Goal: Information Seeking & Learning: Learn about a topic

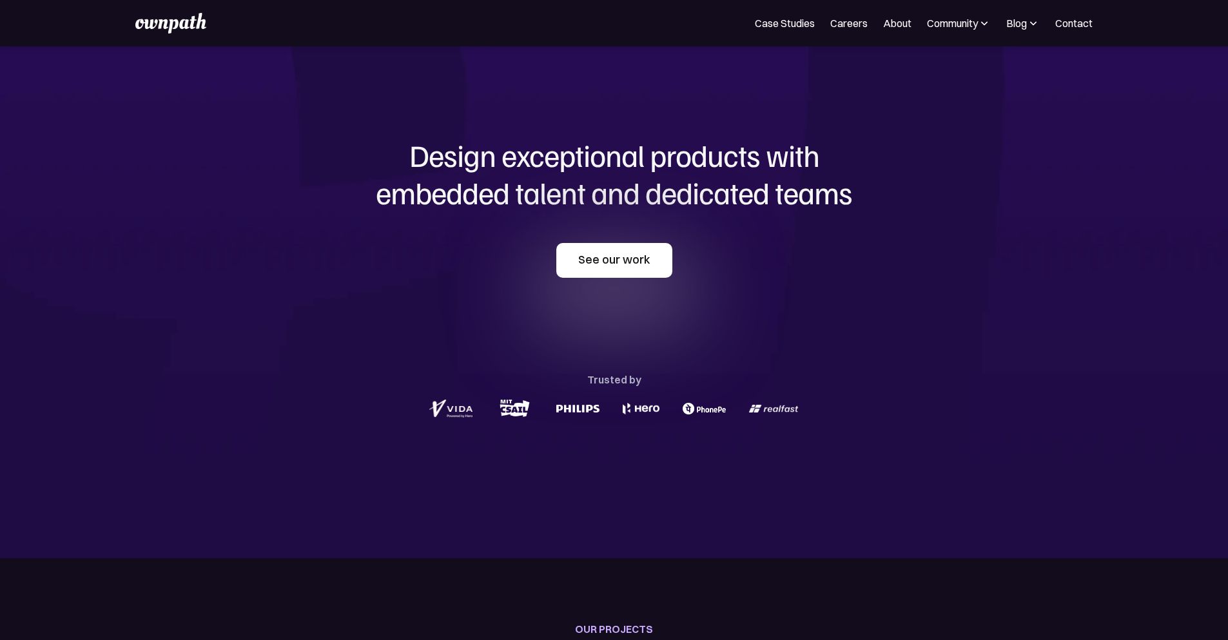
click at [608, 269] on link "See our work" at bounding box center [614, 260] width 116 height 35
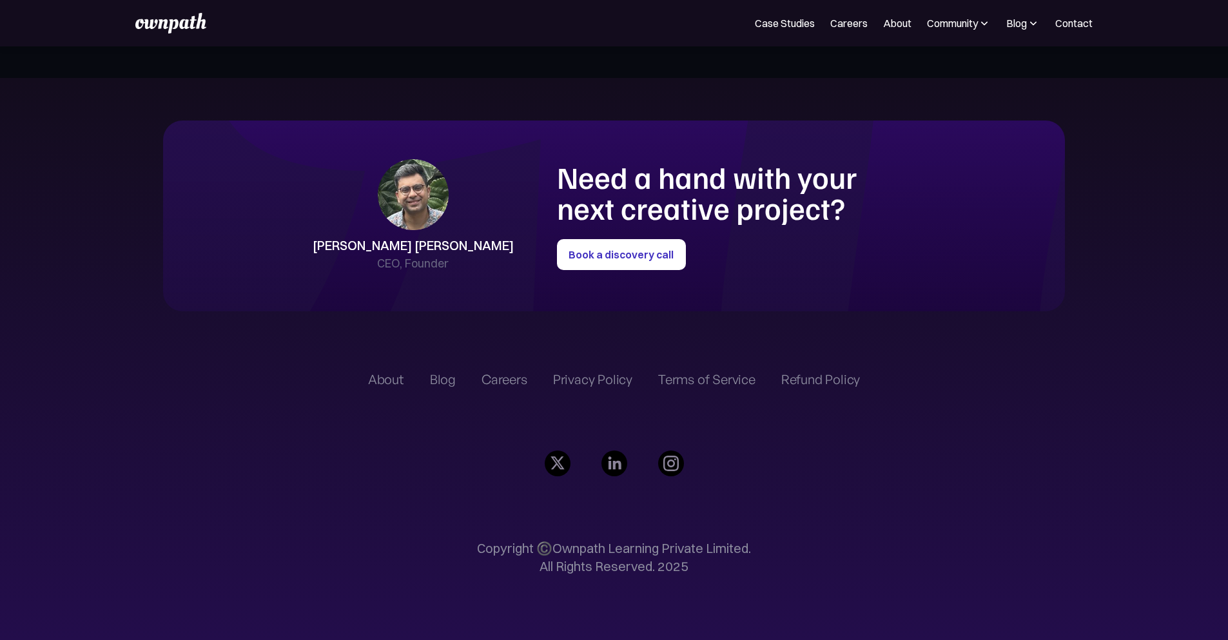
scroll to position [3529, 0]
click at [883, 17] on link "About" at bounding box center [897, 22] width 28 height 15
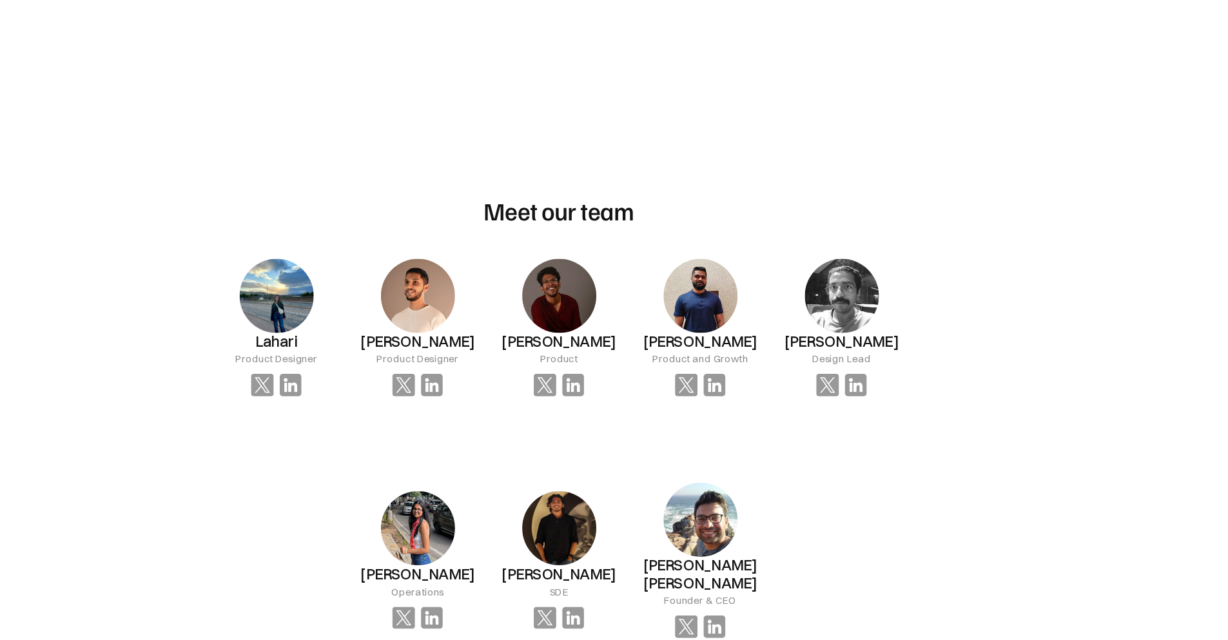
scroll to position [666, 0]
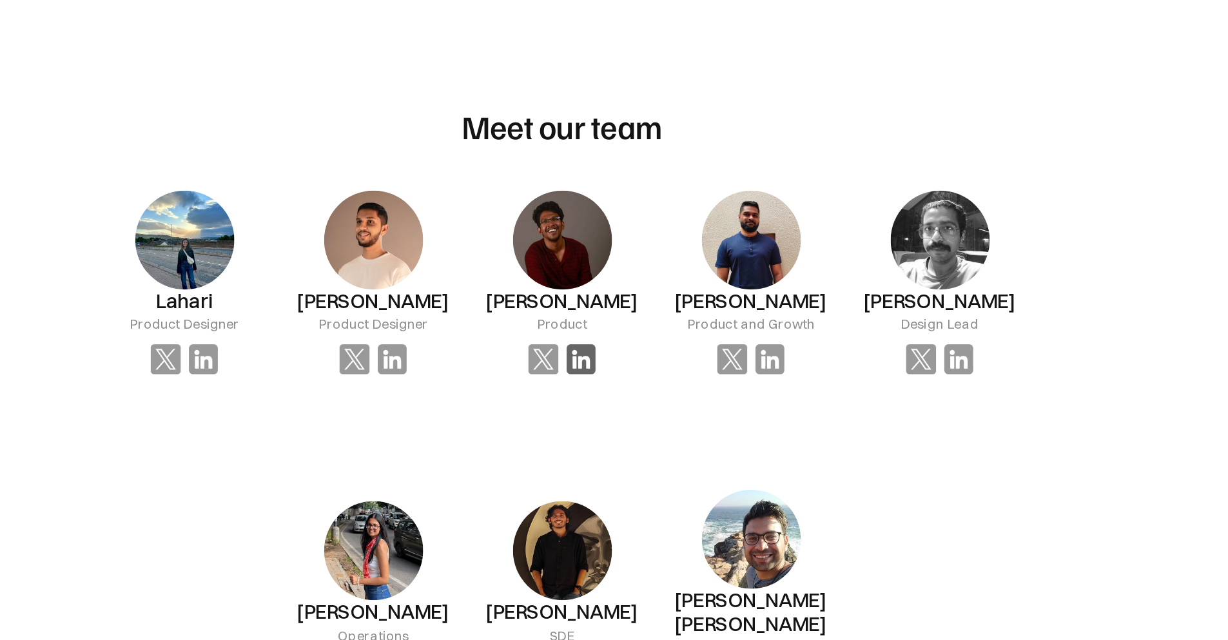
click at [622, 418] on img at bounding box center [626, 427] width 19 height 19
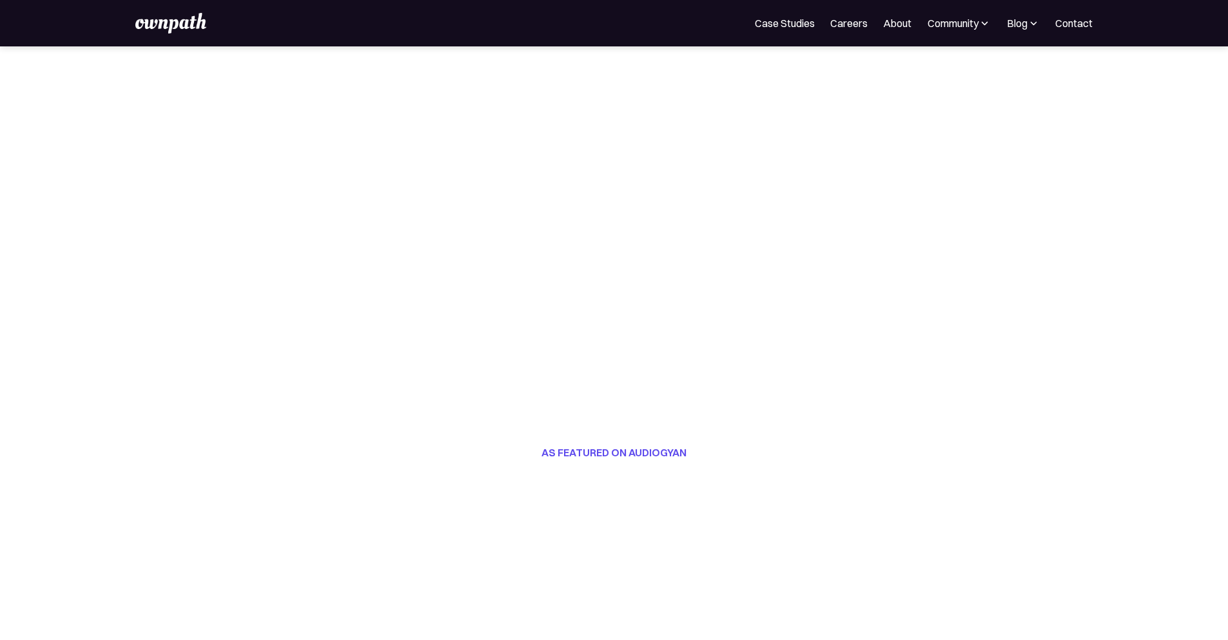
scroll to position [0, 0]
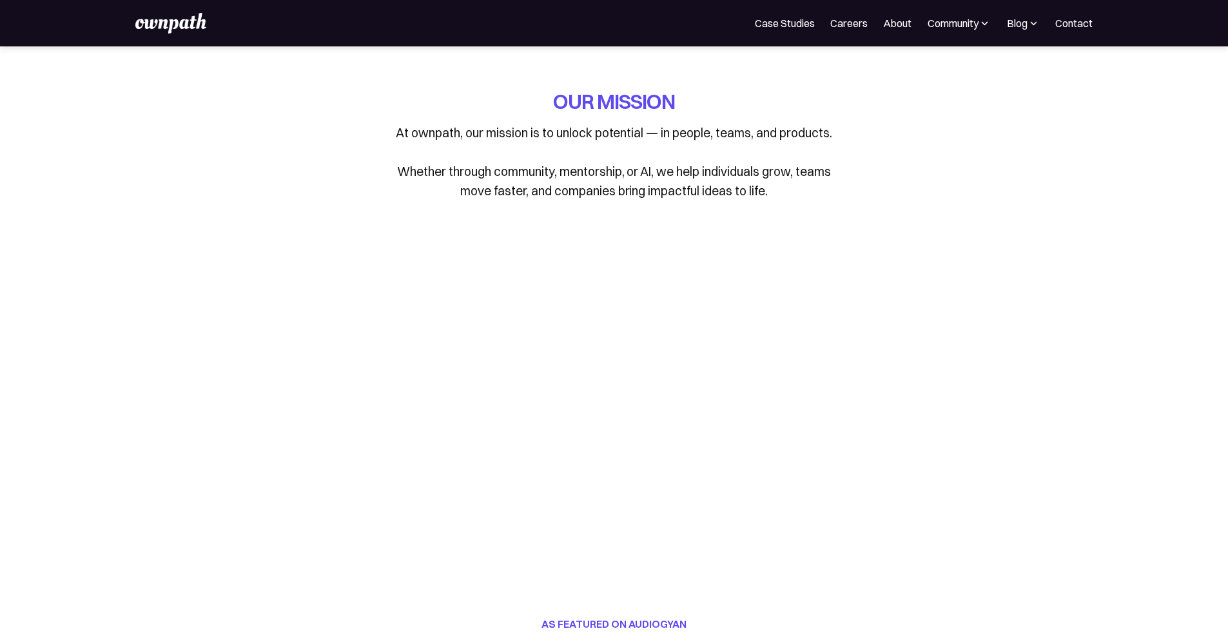
click at [153, 23] on img at bounding box center [170, 23] width 71 height 21
click at [173, 32] on img at bounding box center [170, 23] width 71 height 21
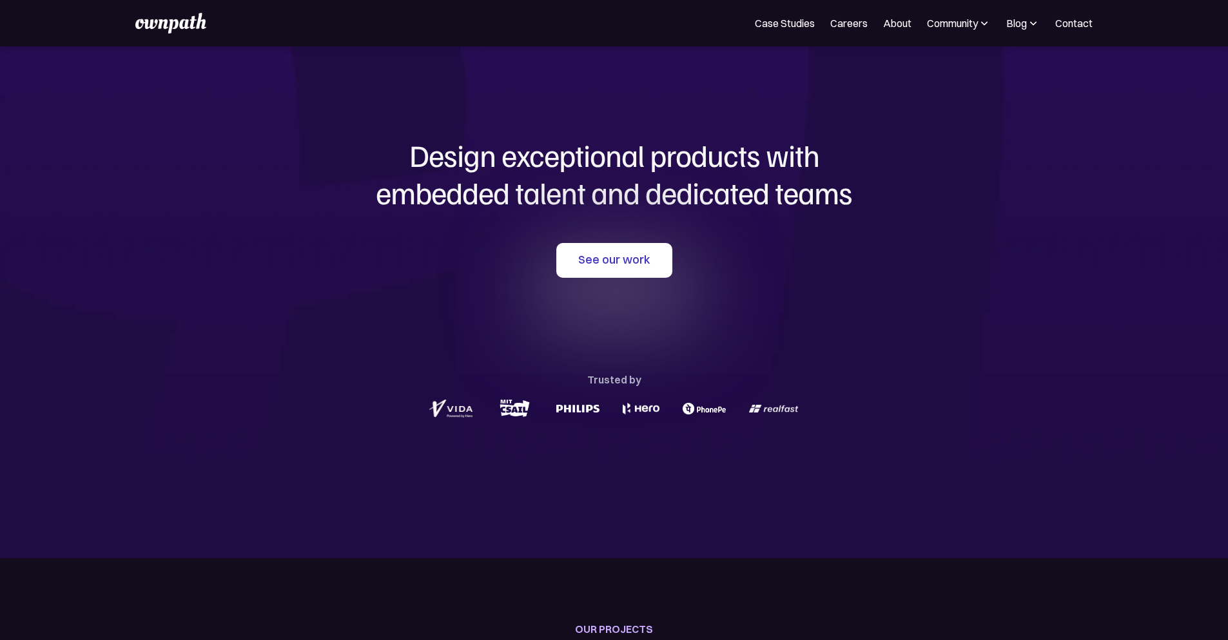
click at [1007, 30] on div "Blog" at bounding box center [1023, 22] width 34 height 15
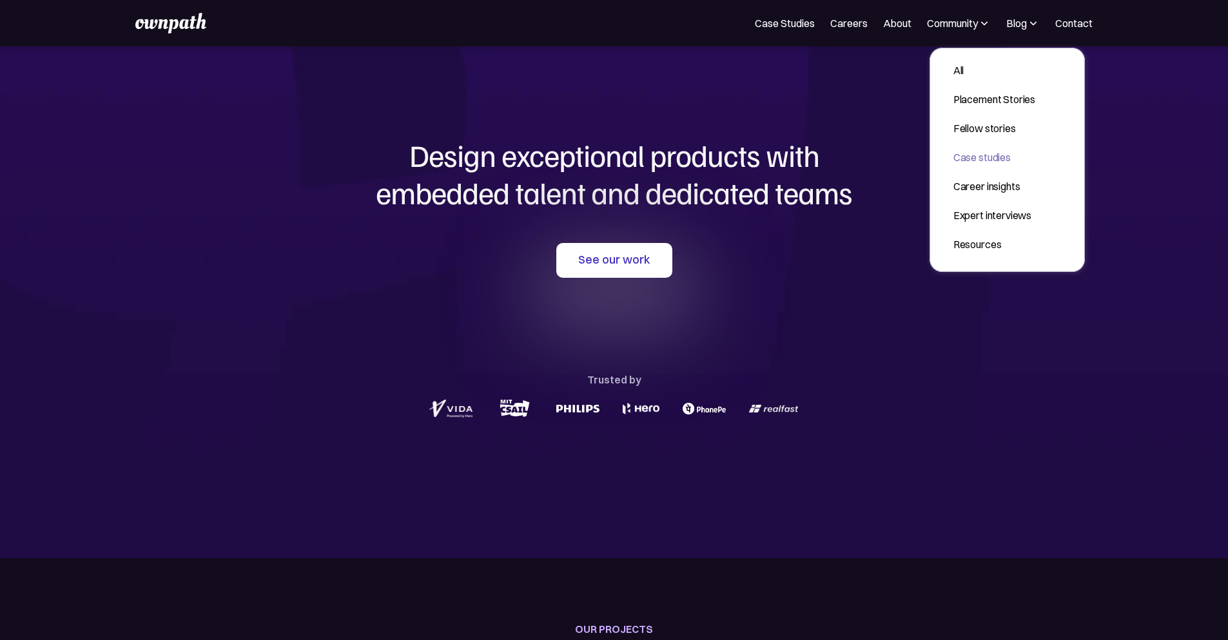
click at [957, 153] on div "Case studies" at bounding box center [994, 157] width 82 height 15
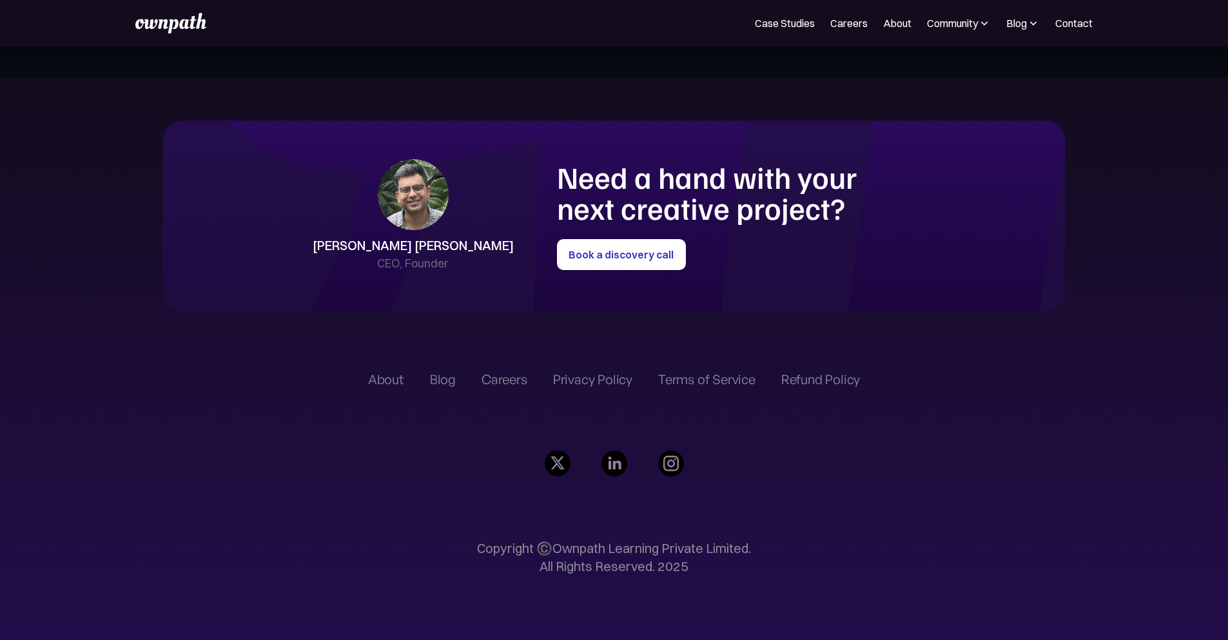
scroll to position [3590, 0]
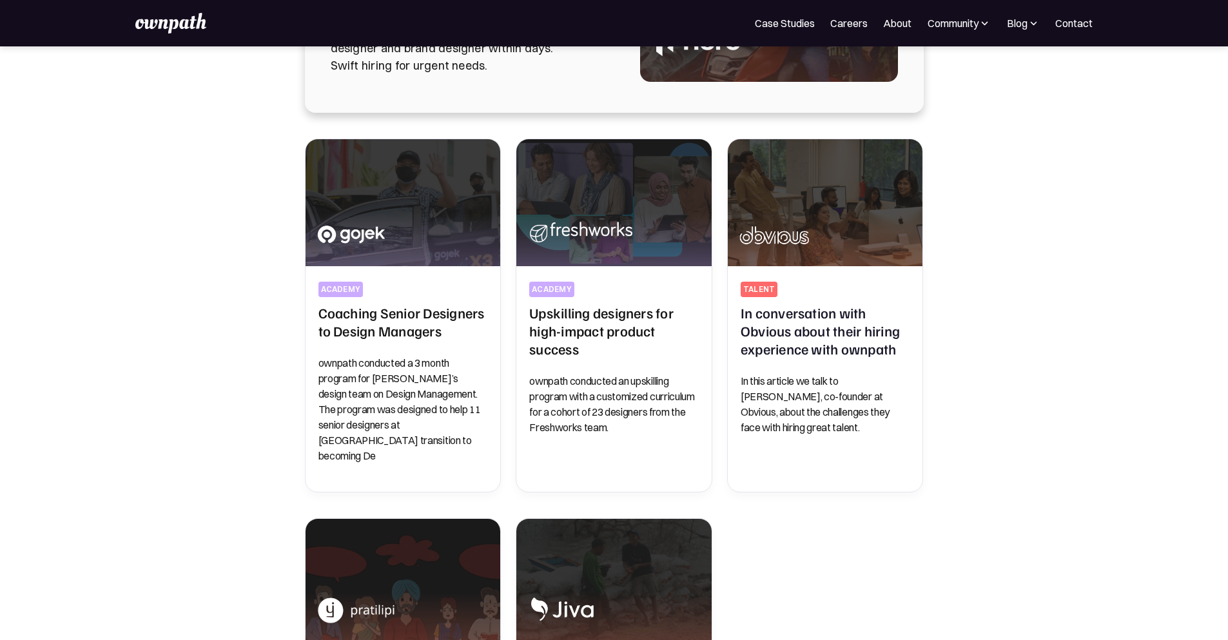
scroll to position [240, 0]
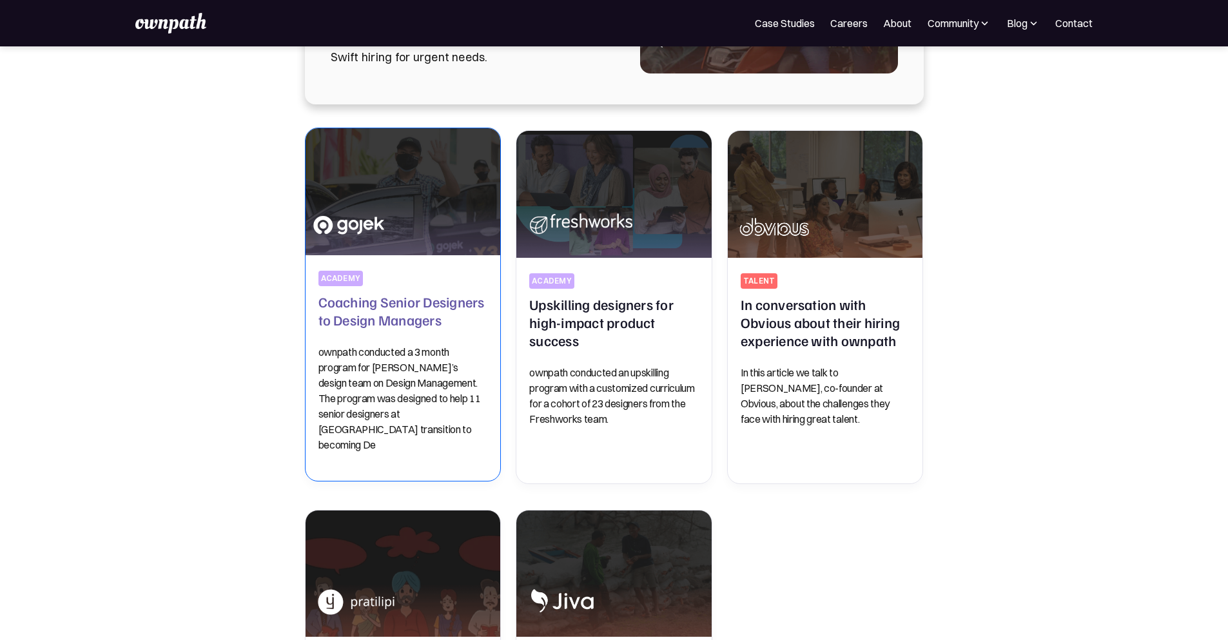
click at [418, 322] on h2 "Coaching Senior Designers to Design Managers" at bounding box center [403, 311] width 170 height 36
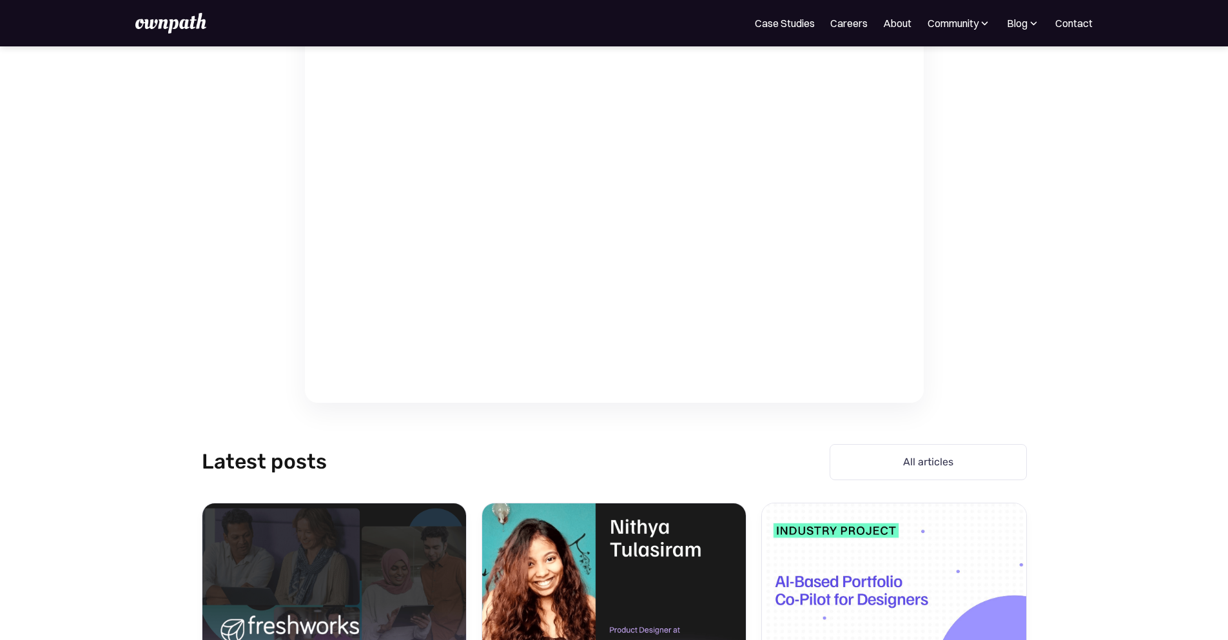
scroll to position [4464, 0]
